Goal: Check status: Check status

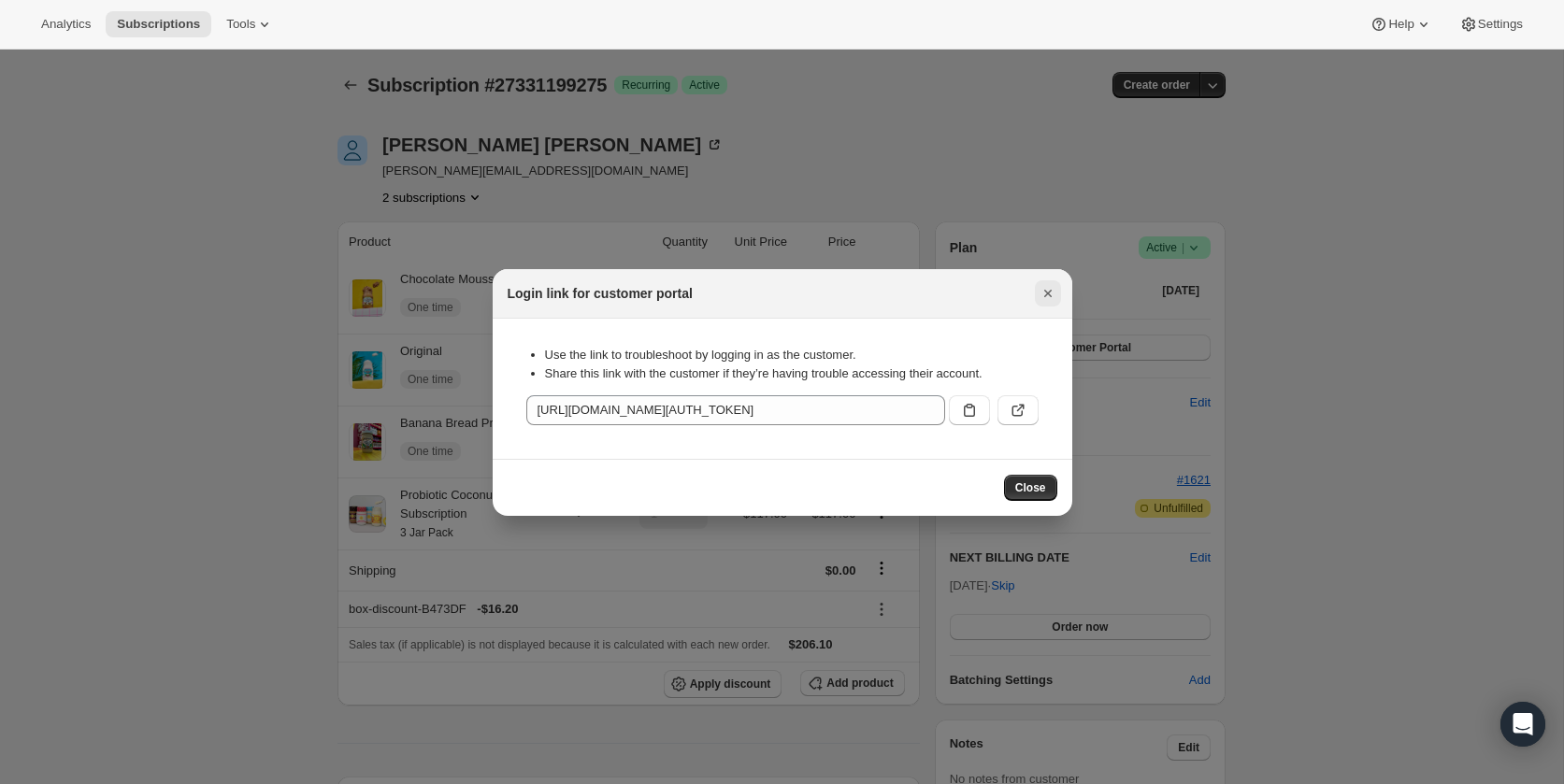
click at [1041, 284] on icon "Close" at bounding box center [1048, 293] width 19 height 19
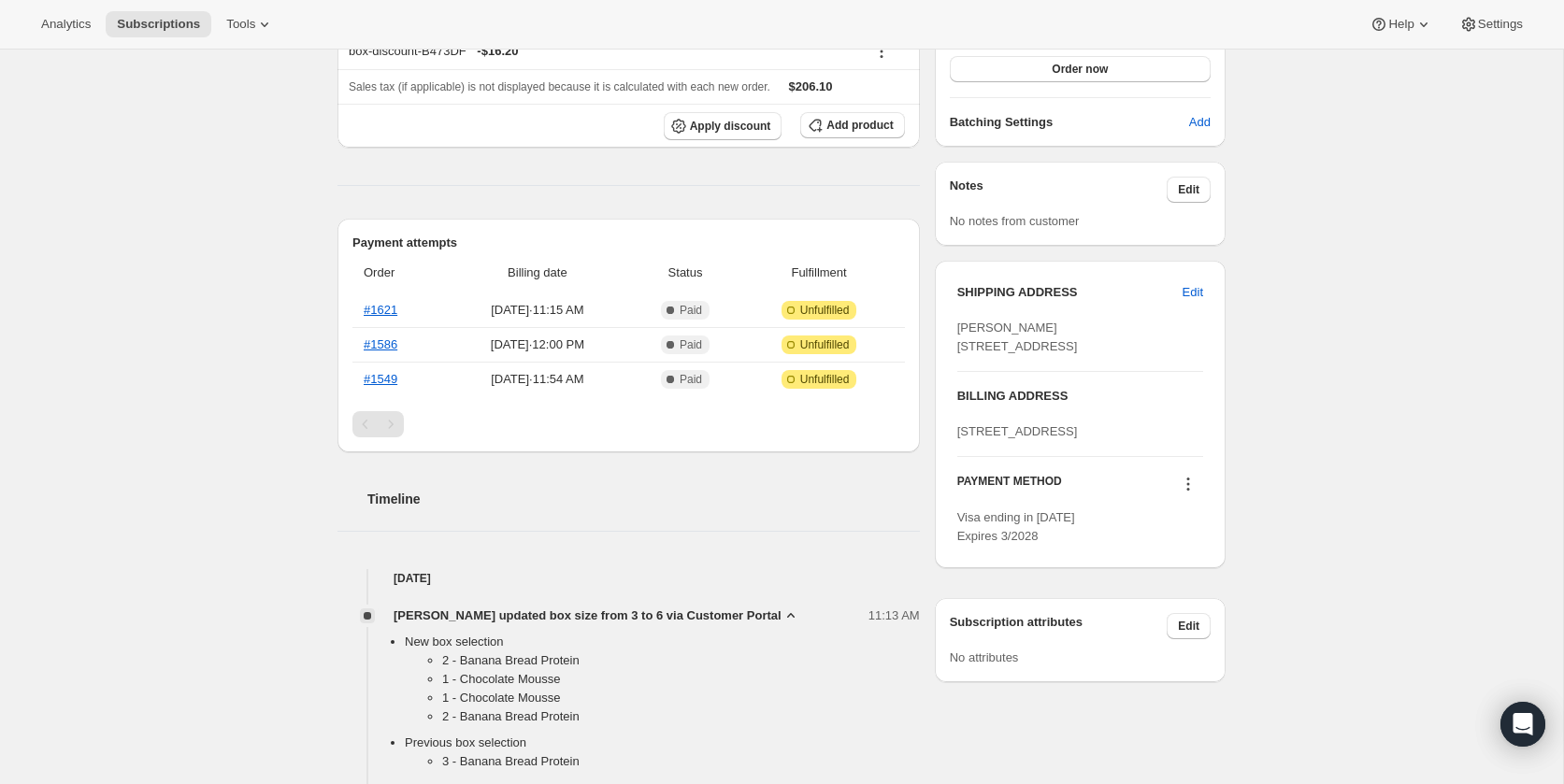
scroll to position [574, 0]
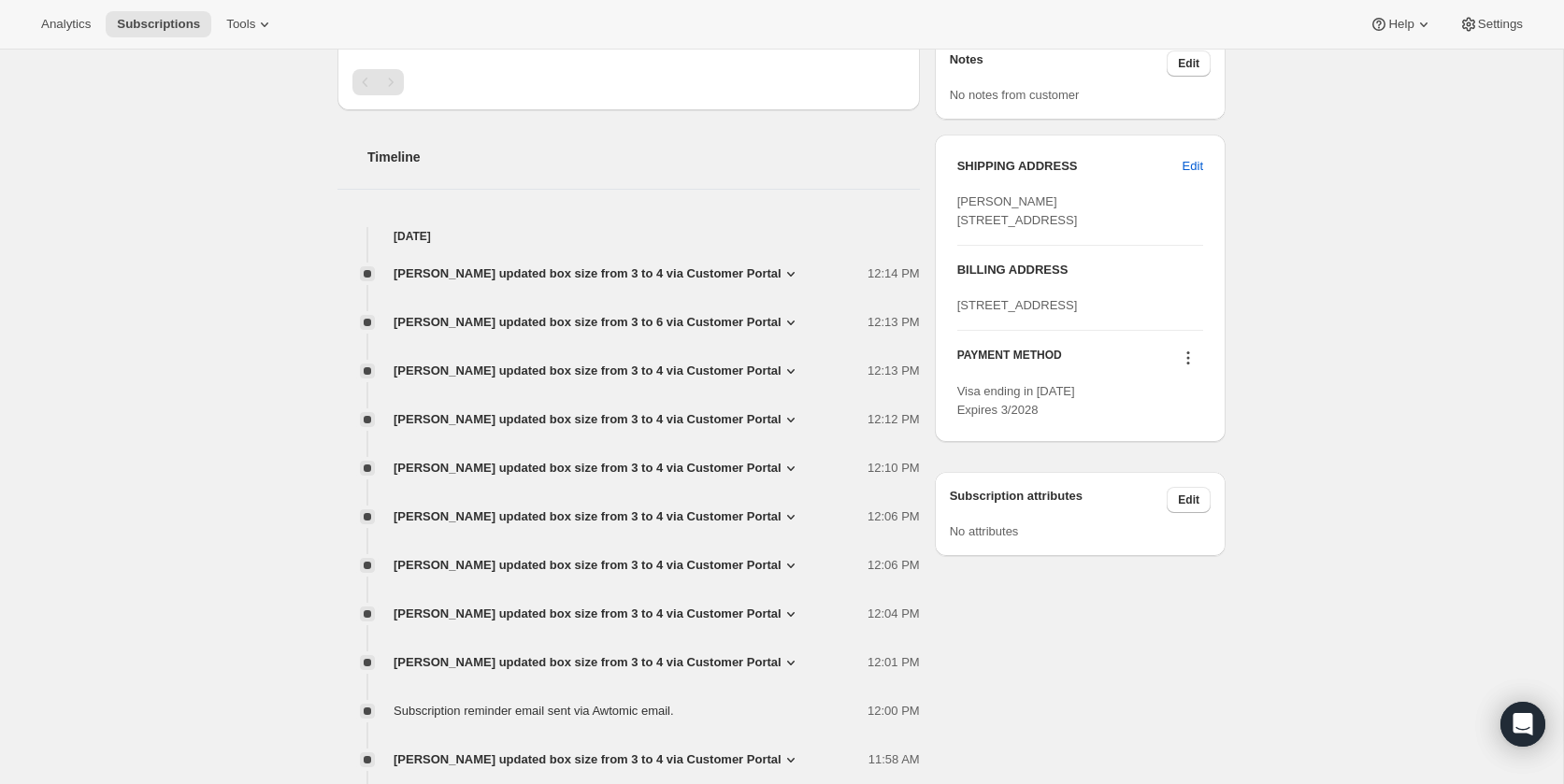
scroll to position [691, 0]
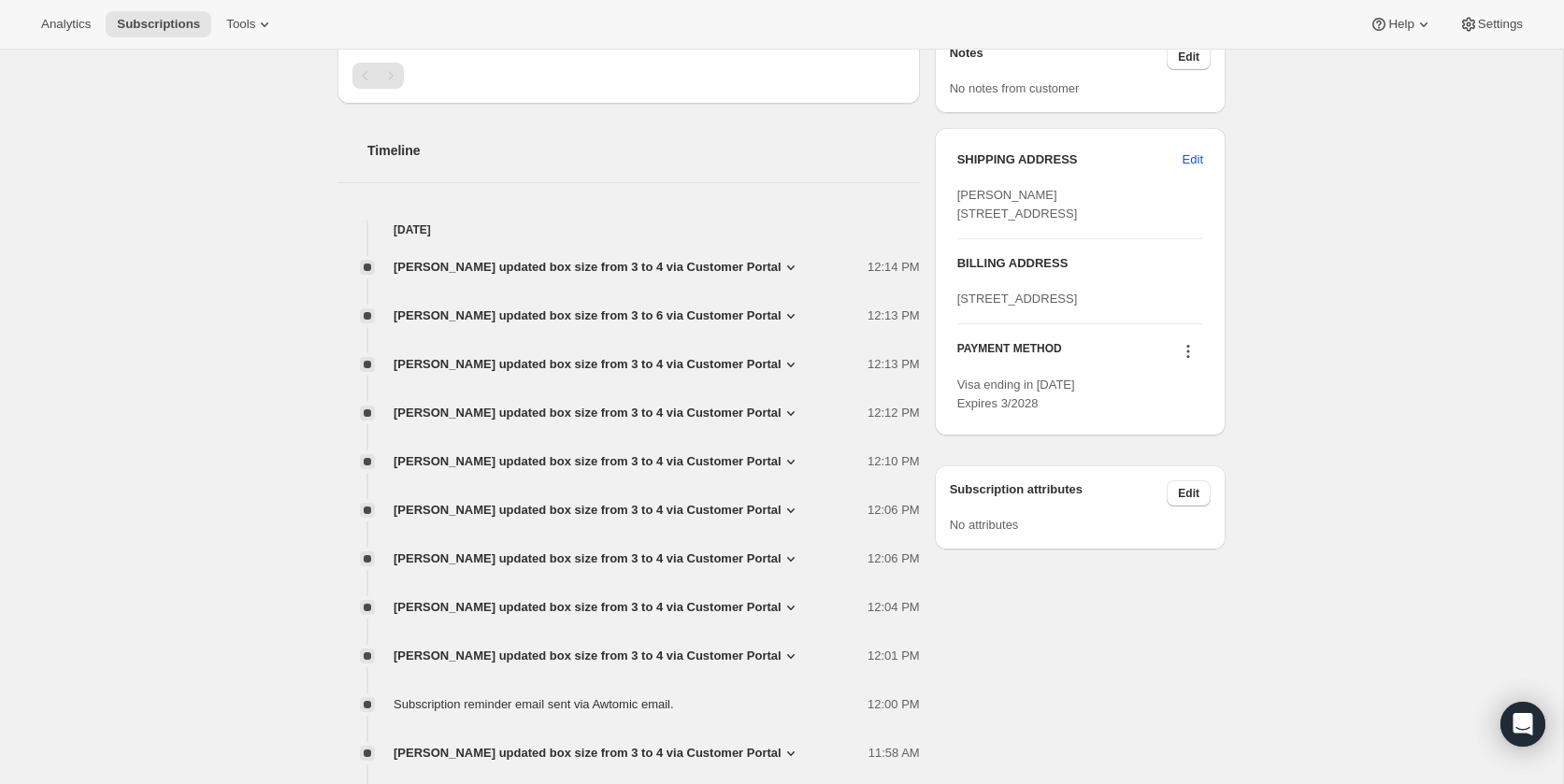
click at [616, 311] on span "[PERSON_NAME] updated box size from 3 to 6 via Customer Portal" at bounding box center [587, 316] width 388 height 19
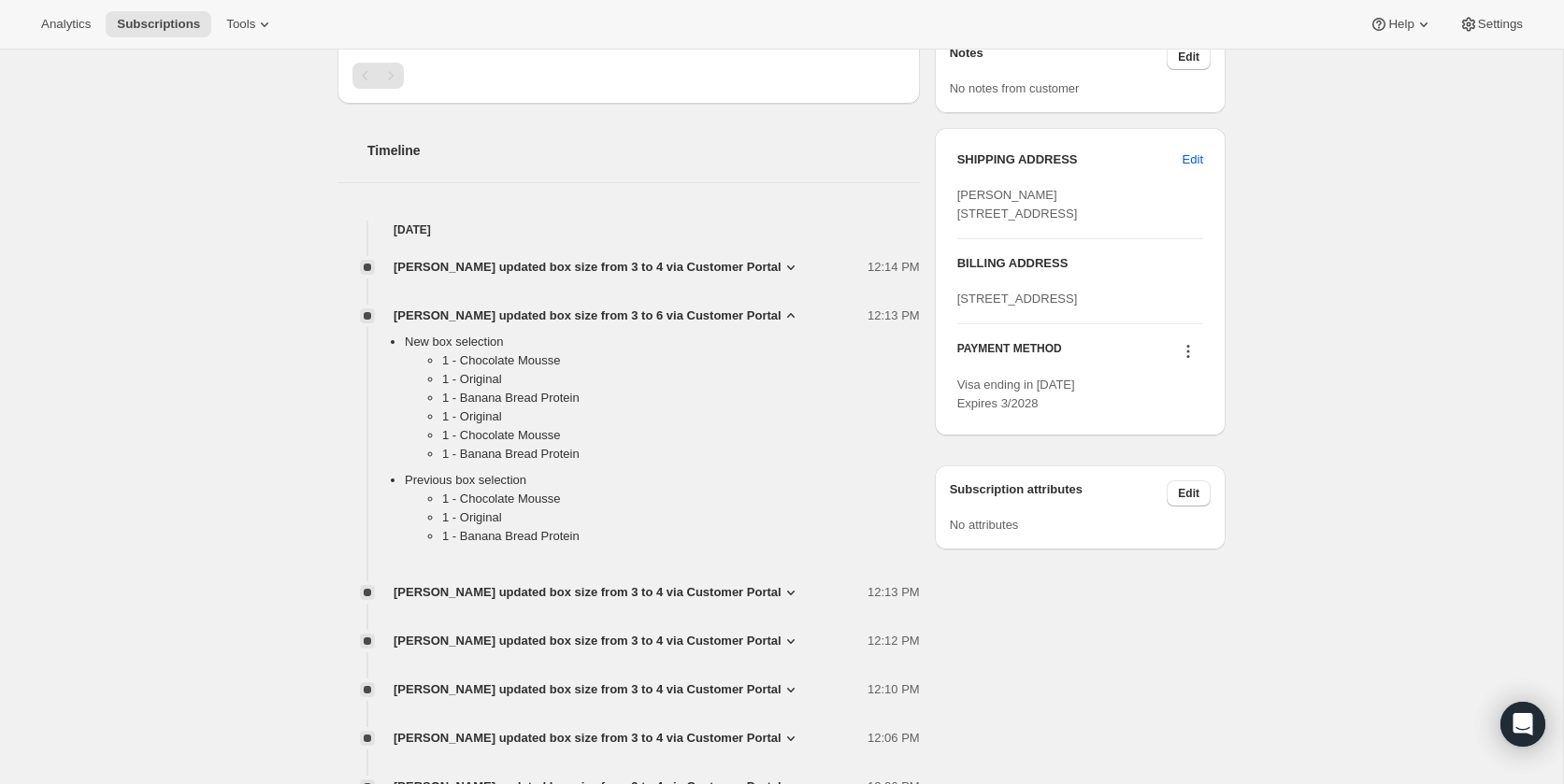
click at [616, 311] on span "[PERSON_NAME] updated box size from 3 to 6 via Customer Portal" at bounding box center [587, 316] width 388 height 19
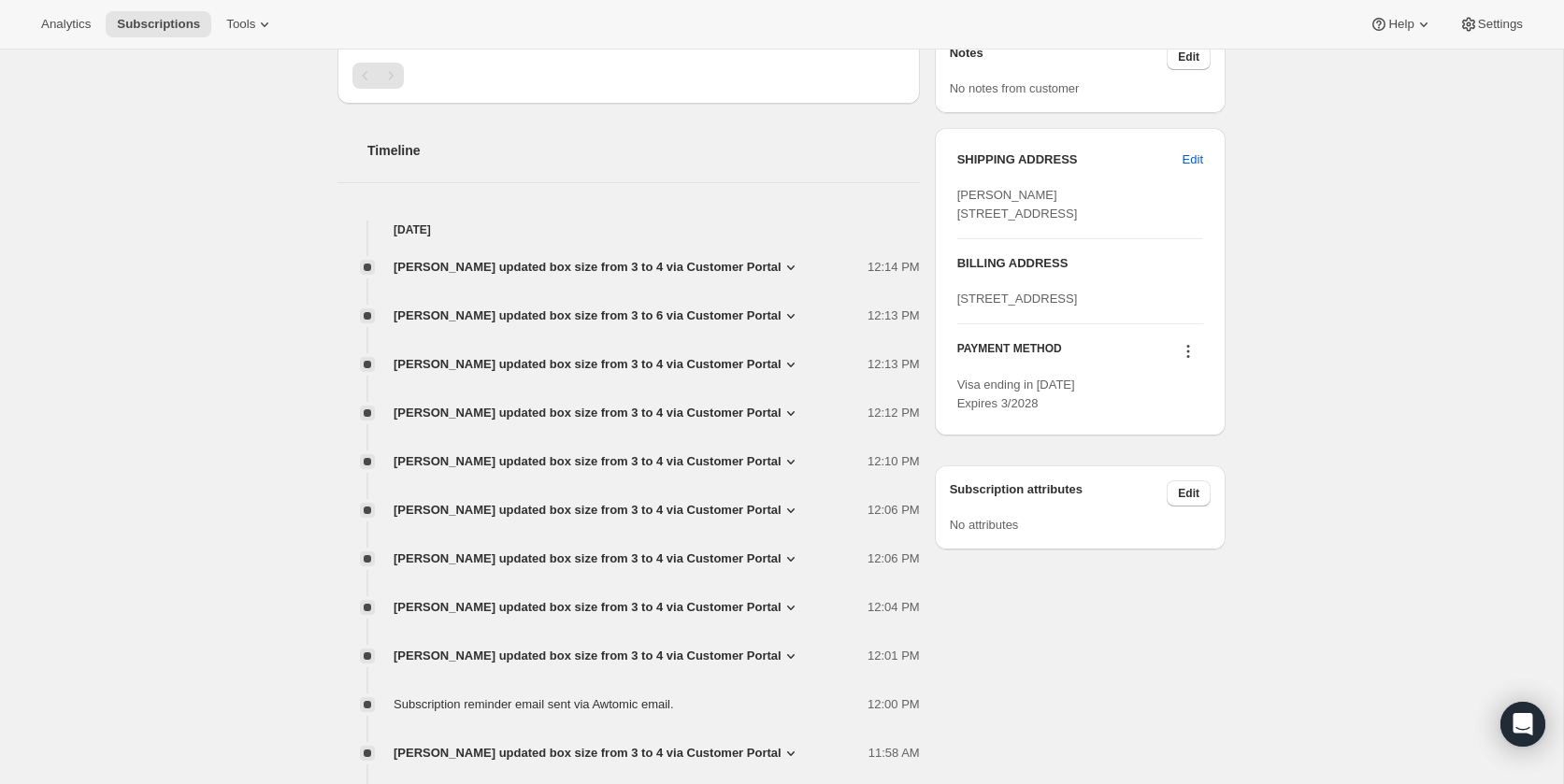
click at [617, 271] on span "[PERSON_NAME] updated box size from 3 to 4 via Customer Portal" at bounding box center [587, 267] width 388 height 19
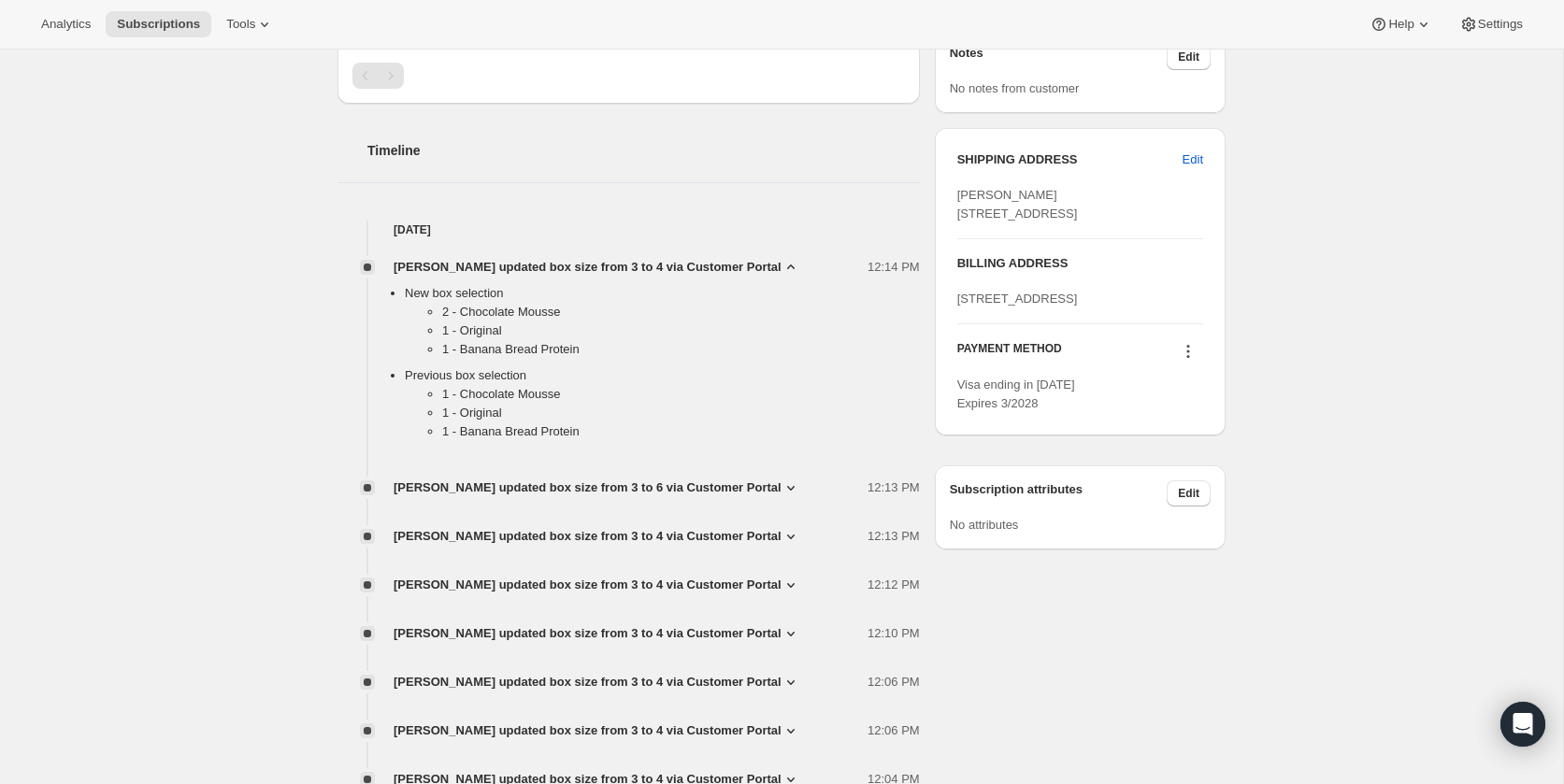
click at [617, 271] on span "[PERSON_NAME] updated box size from 3 to 4 via Customer Portal" at bounding box center [587, 267] width 388 height 19
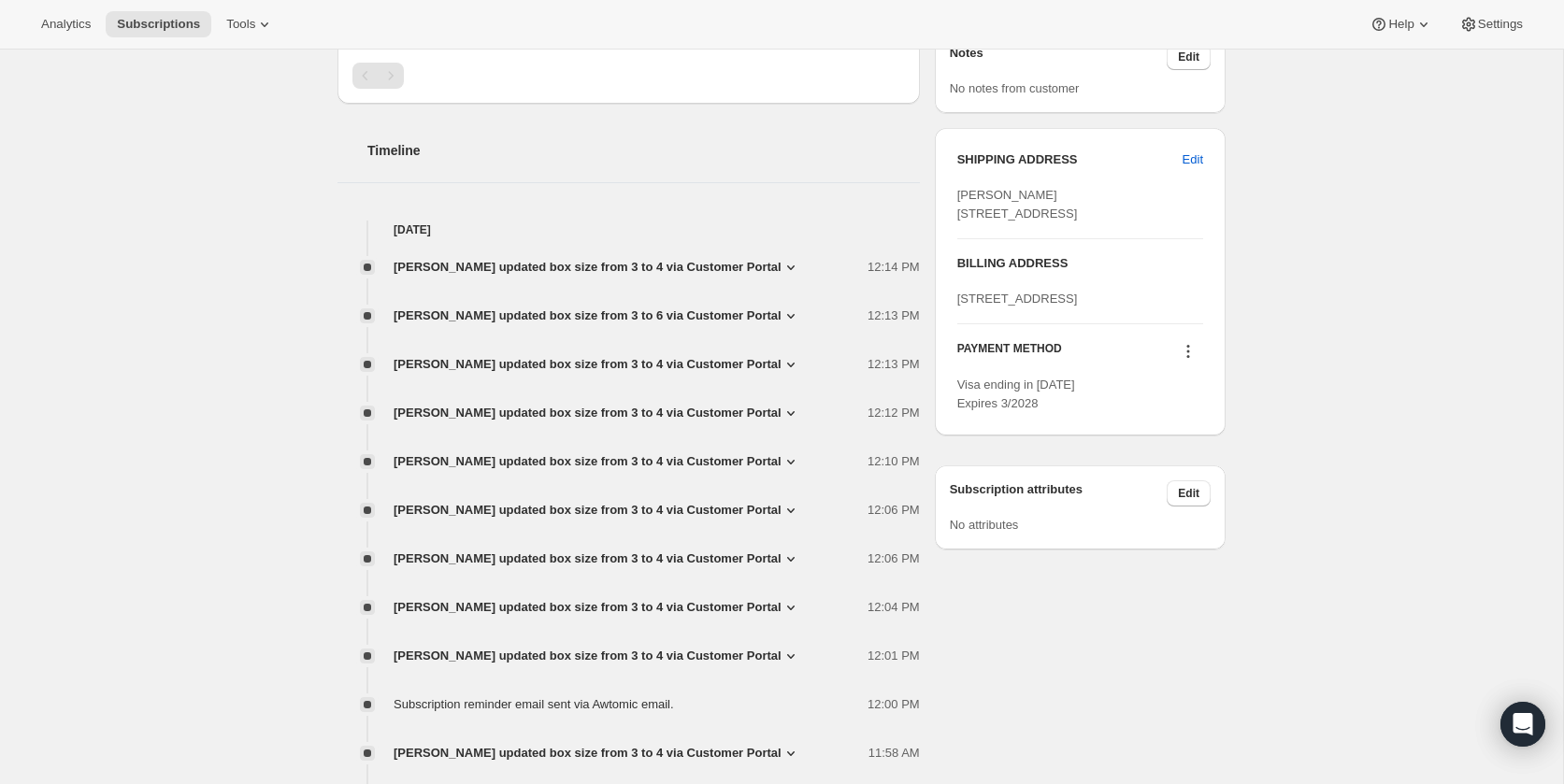
click at [603, 366] on span "[PERSON_NAME] updated box size from 3 to 4 via Customer Portal" at bounding box center [587, 365] width 388 height 19
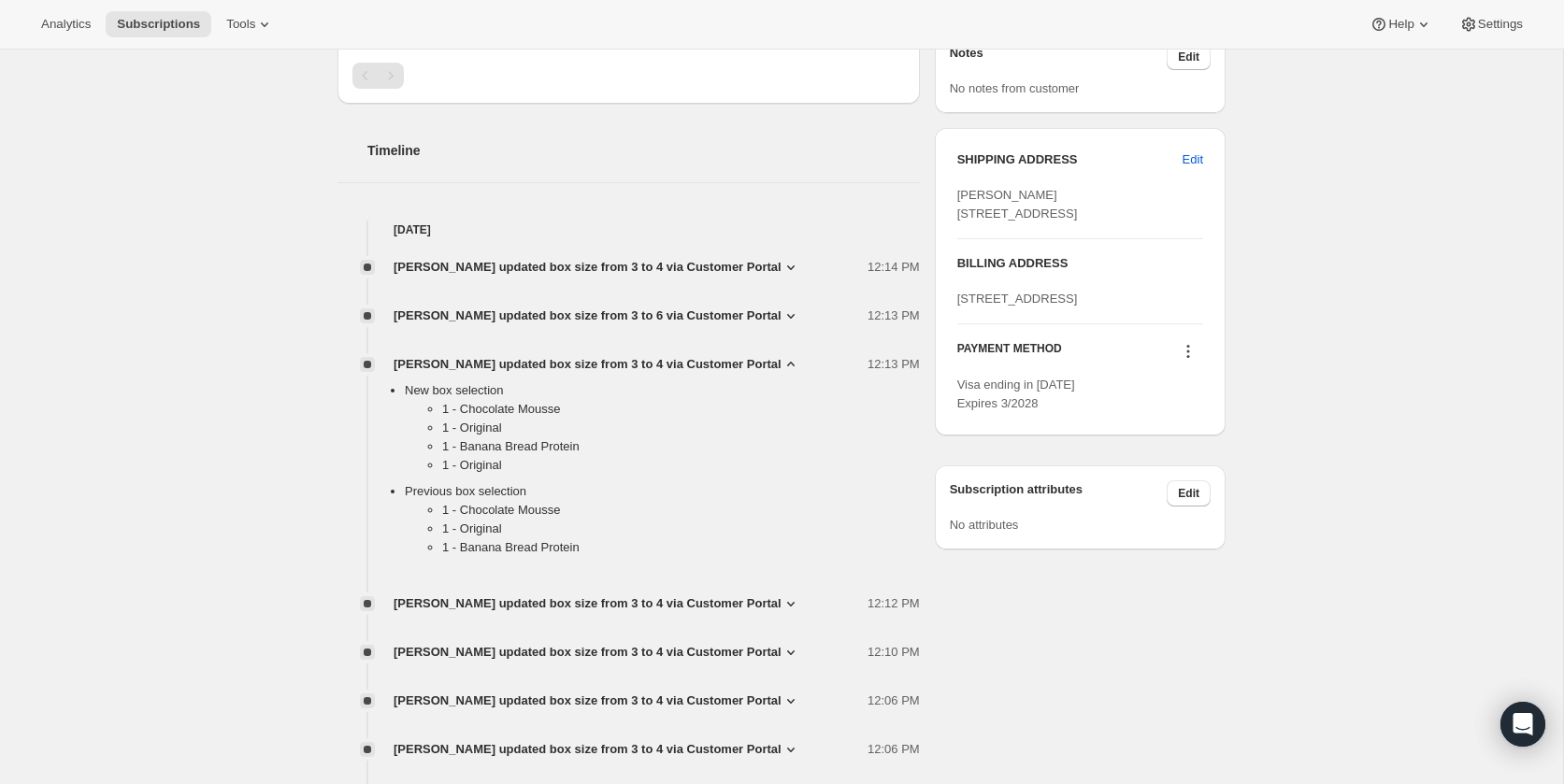
click at [603, 366] on span "[PERSON_NAME] updated box size from 3 to 4 via Customer Portal" at bounding box center [587, 365] width 388 height 19
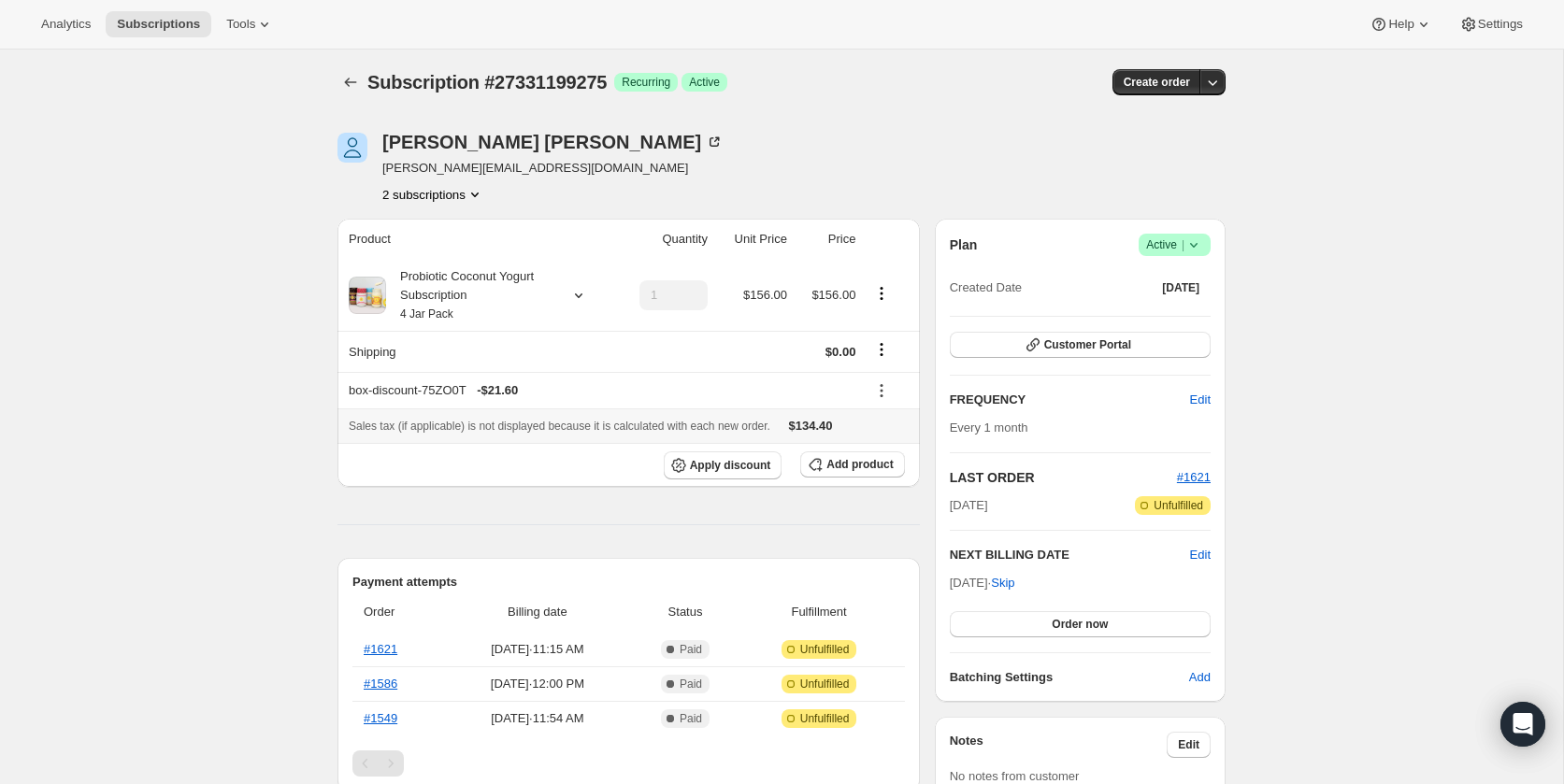
scroll to position [0, 0]
